Goal: Task Accomplishment & Management: Use online tool/utility

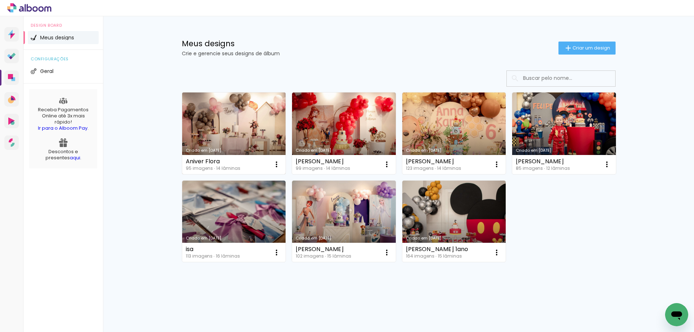
click at [221, 127] on link "Criado em [DATE]" at bounding box center [234, 133] width 104 height 82
click at [229, 121] on link "Criado em [DATE]" at bounding box center [234, 133] width 104 height 82
